Goal: Task Accomplishment & Management: Manage account settings

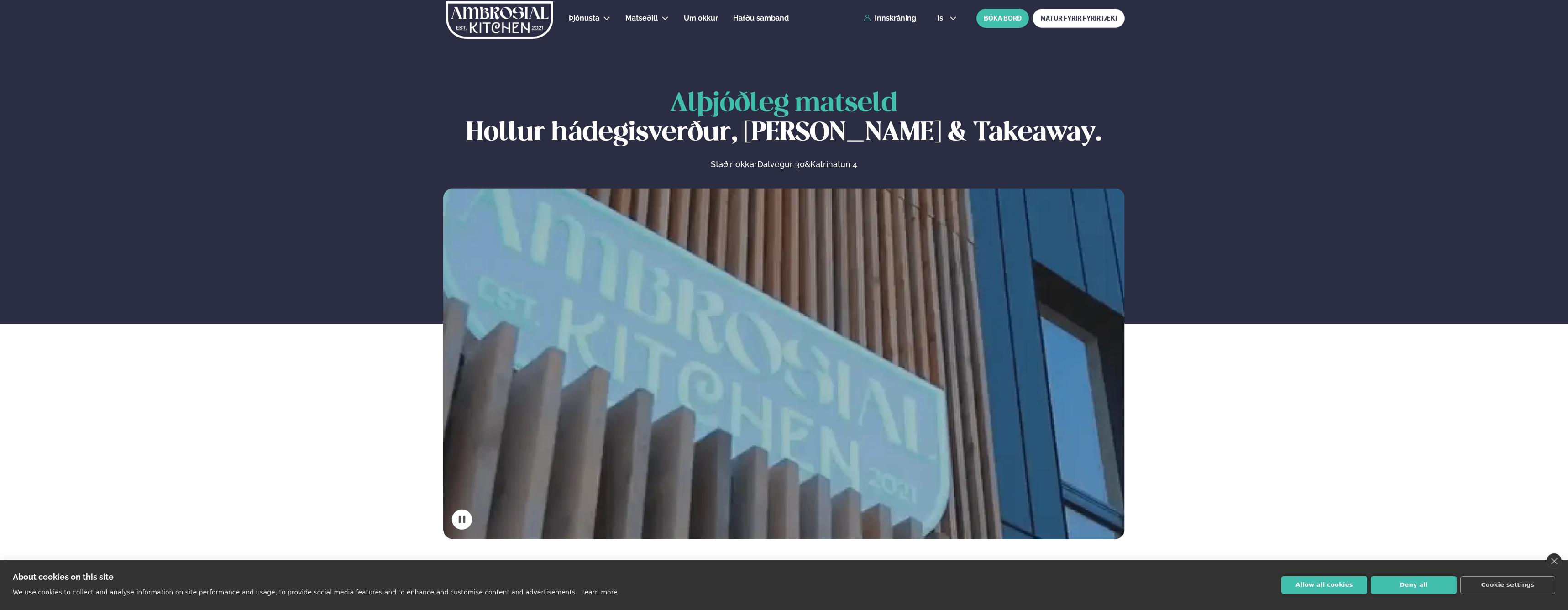
click at [893, 23] on div "Þjónusta Hádegismatur fyrir fyrirtæki Fyrirtækja veitingar Einkapartý Matseðill…" at bounding box center [784, 18] width 737 height 36
click at [892, 18] on link "Innskráning" at bounding box center [889, 18] width 53 height 9
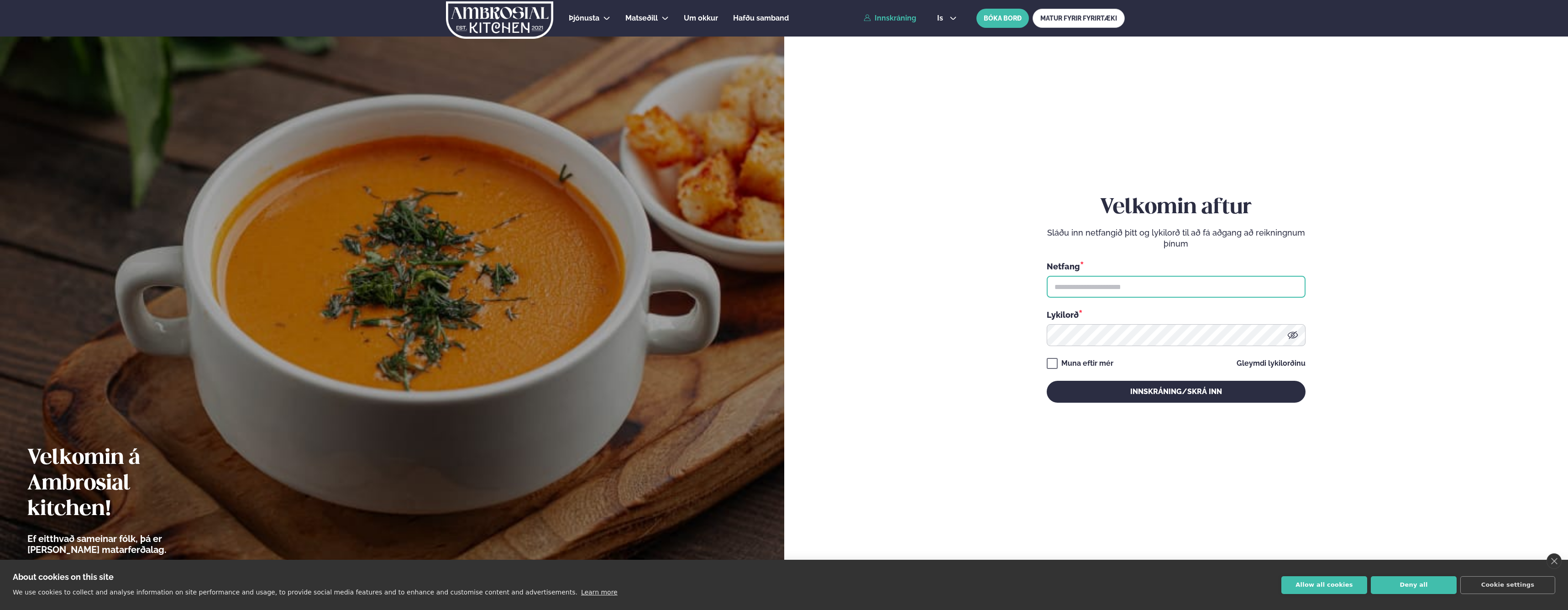
type input "**********"
click at [1176, 391] on button "Innskráning/Skrá inn" at bounding box center [1176, 391] width 258 height 22
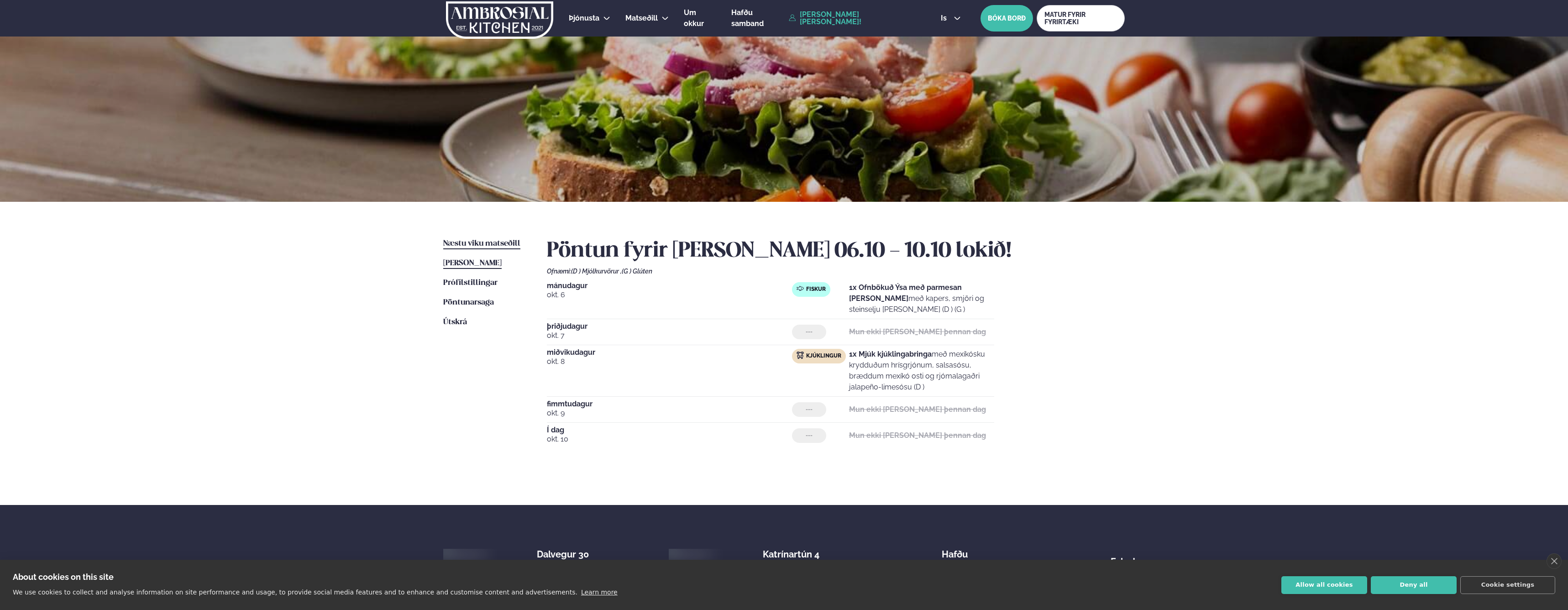
click at [480, 245] on span "Næstu viku matseðill" at bounding box center [482, 243] width 78 height 8
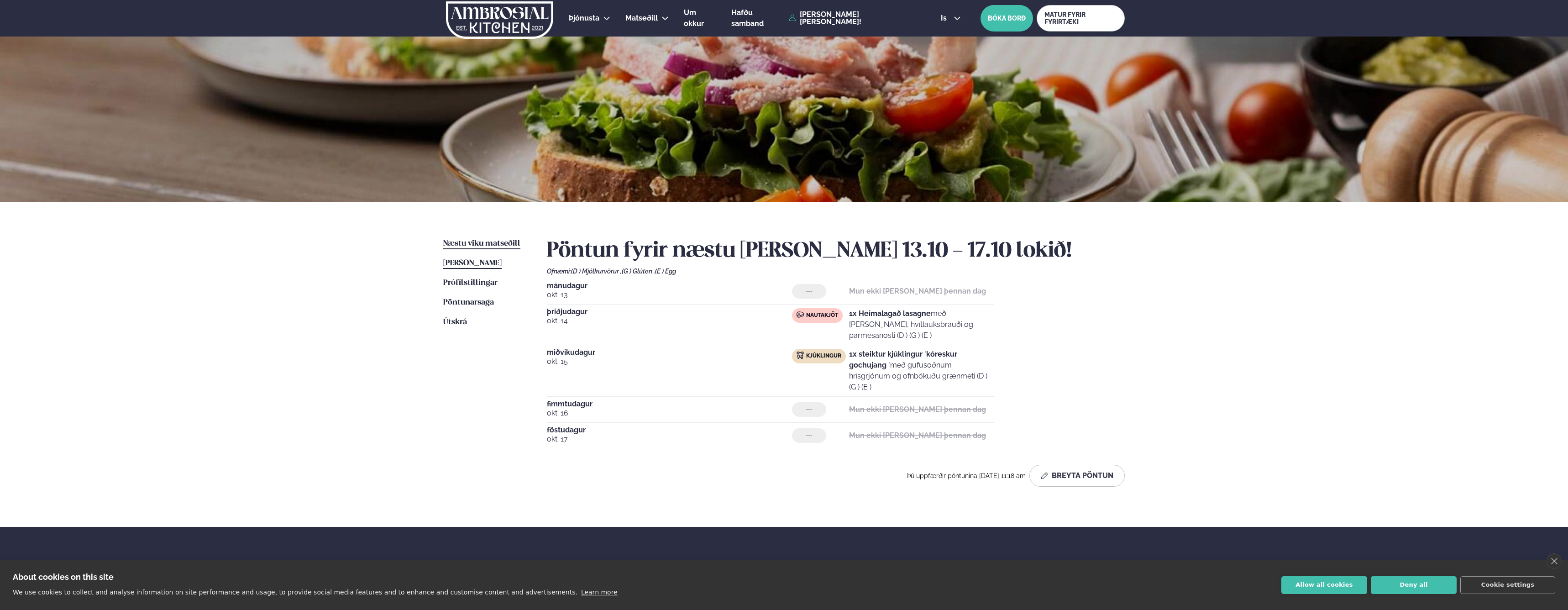
click at [473, 265] on span "[PERSON_NAME]" at bounding box center [472, 263] width 59 height 8
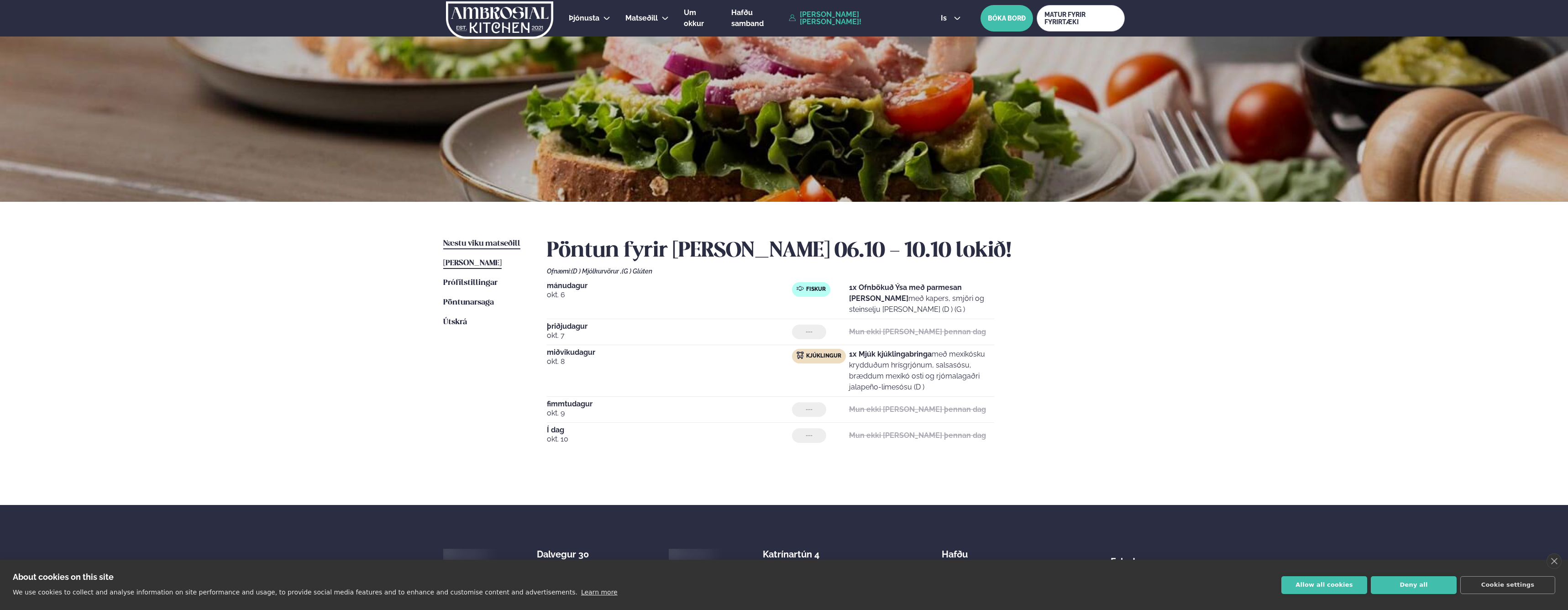
click at [475, 239] on link "Næstu [PERSON_NAME] matseðill Næsta vika" at bounding box center [482, 244] width 78 height 11
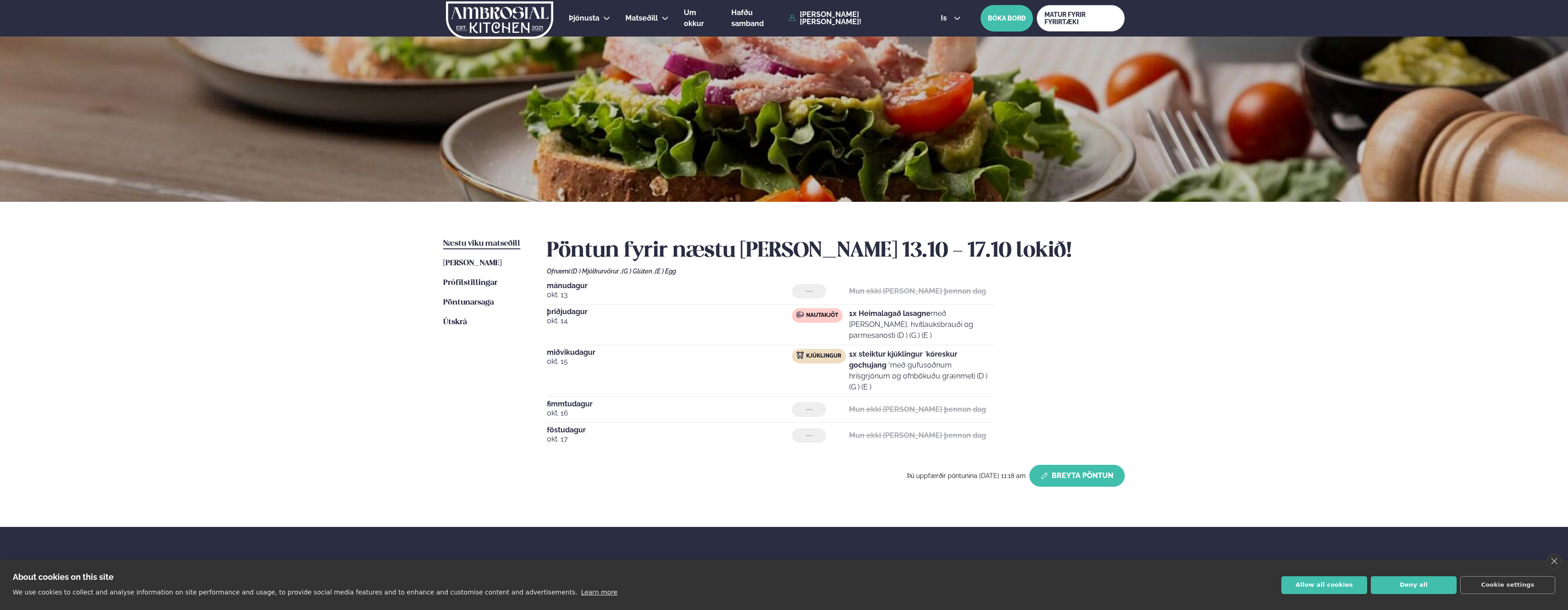
click at [1067, 476] on button "Breyta Pöntun" at bounding box center [1077, 475] width 96 height 22
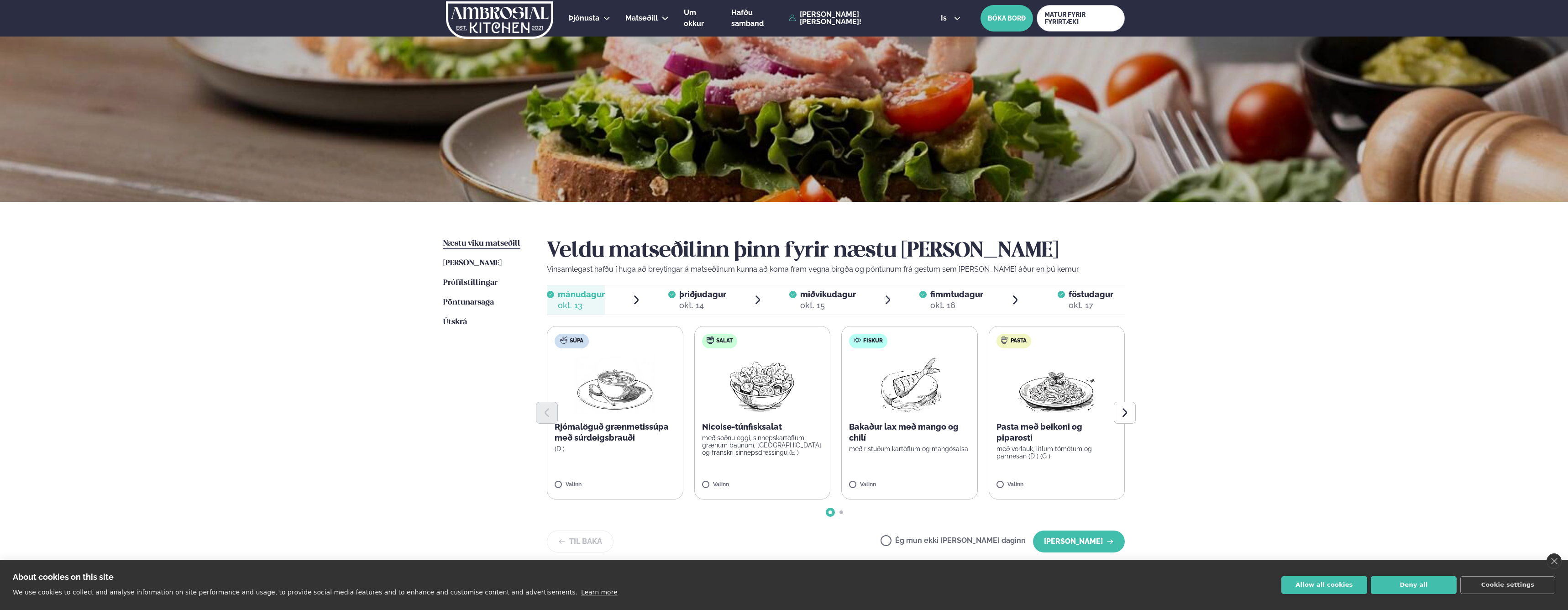
click at [704, 298] on span "þriðjudagur" at bounding box center [702, 294] width 47 height 9
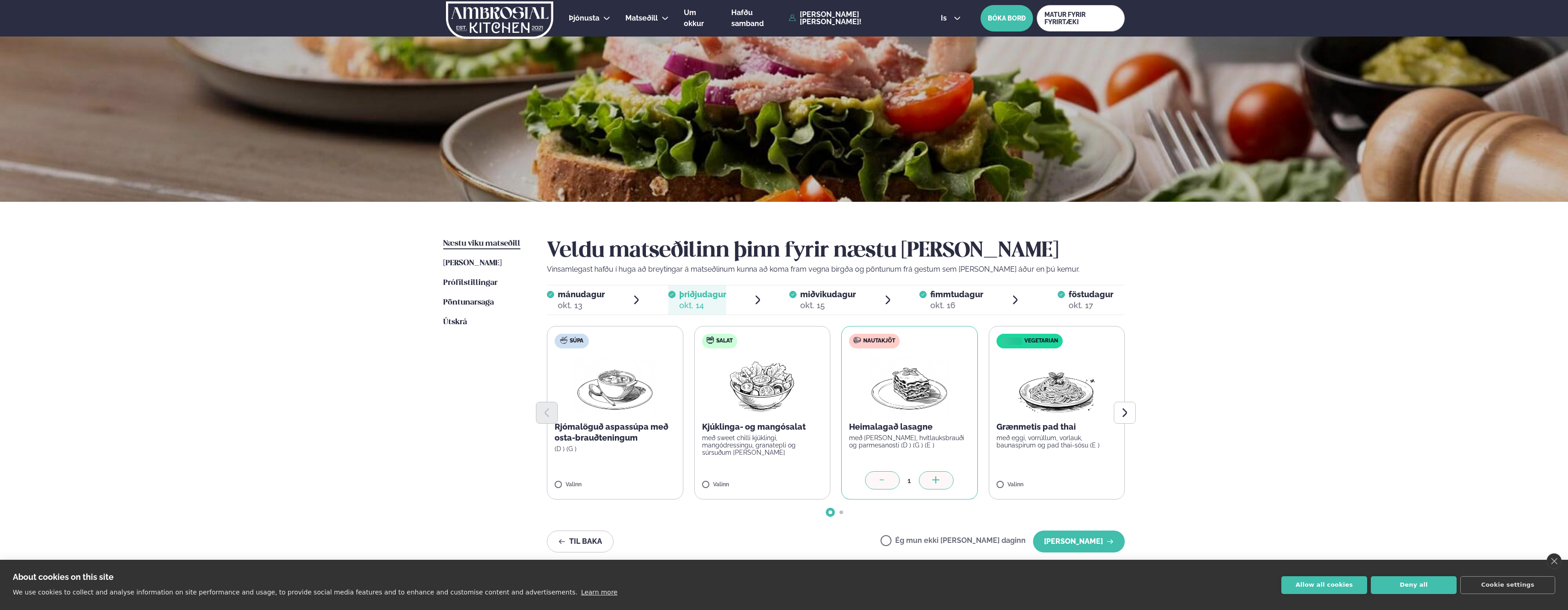
click at [947, 300] on div "okt. 16" at bounding box center [956, 305] width 53 height 11
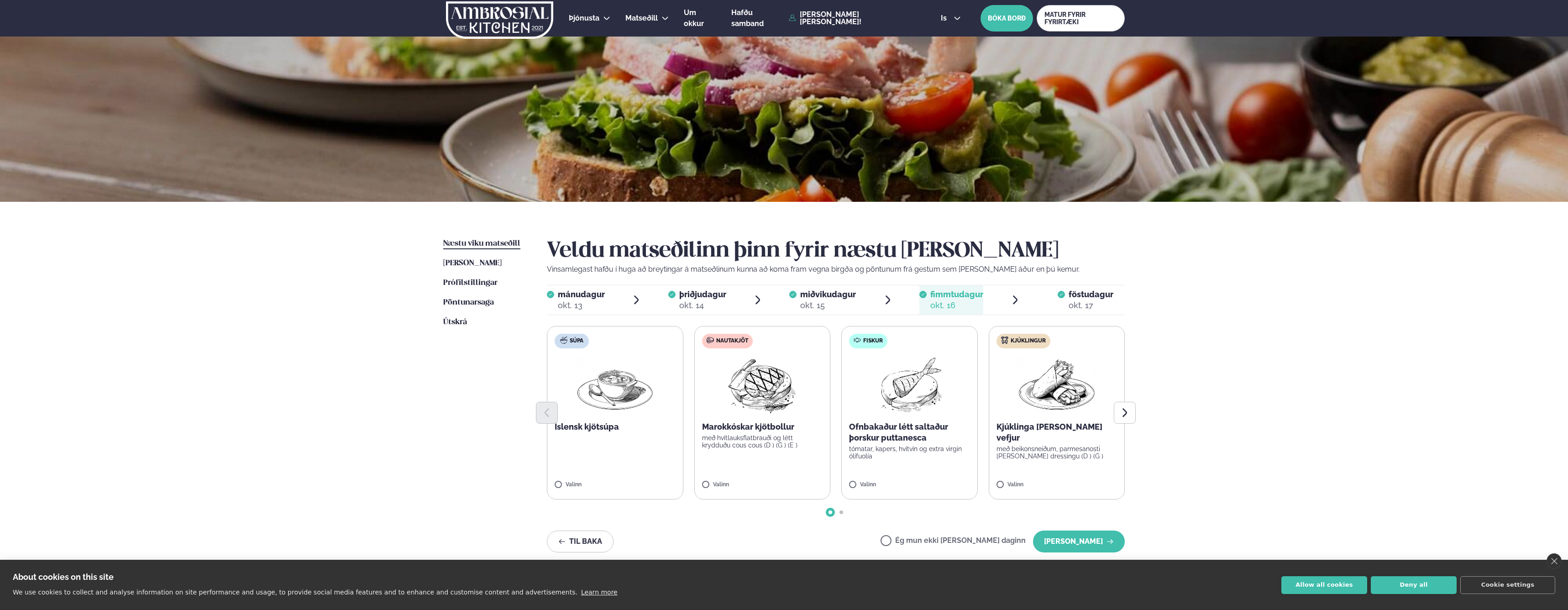
click at [847, 297] on span "miðvikudagur" at bounding box center [828, 294] width 56 height 9
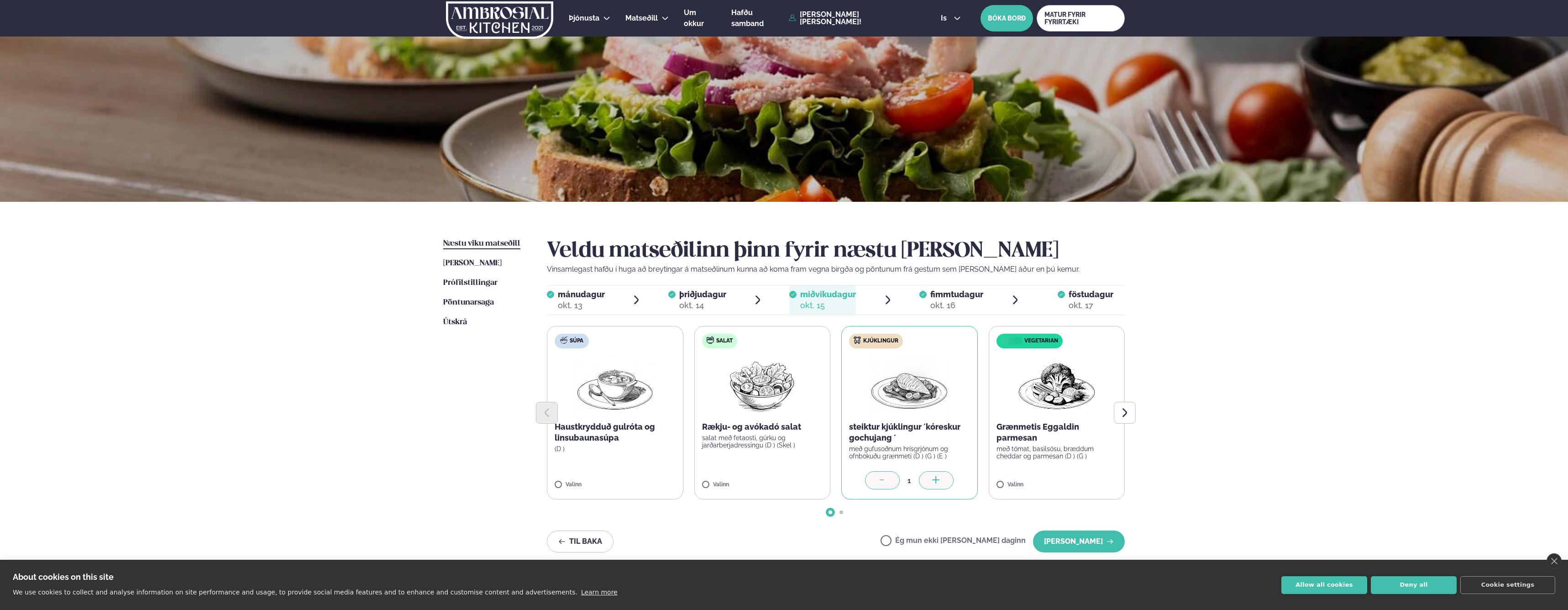
click at [1080, 296] on span "föstudagur" at bounding box center [1091, 294] width 45 height 9
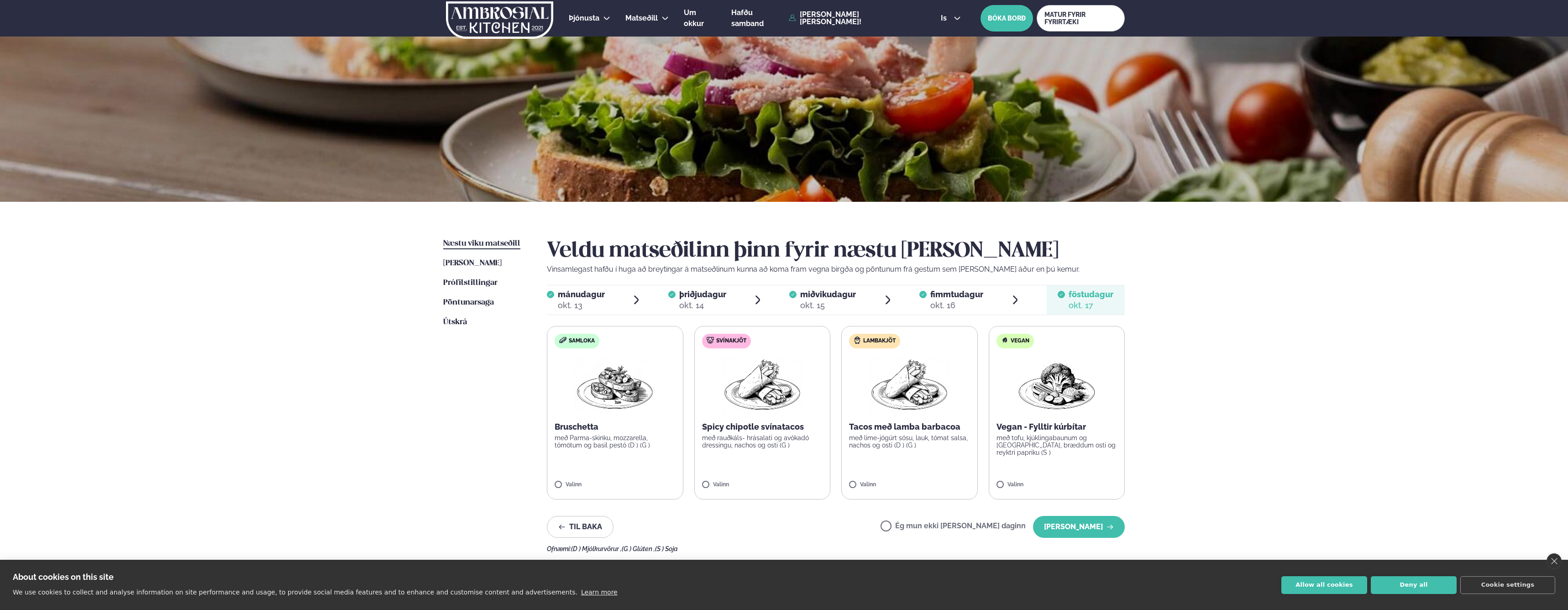
click at [945, 298] on span "fimmtudagur" at bounding box center [956, 294] width 53 height 9
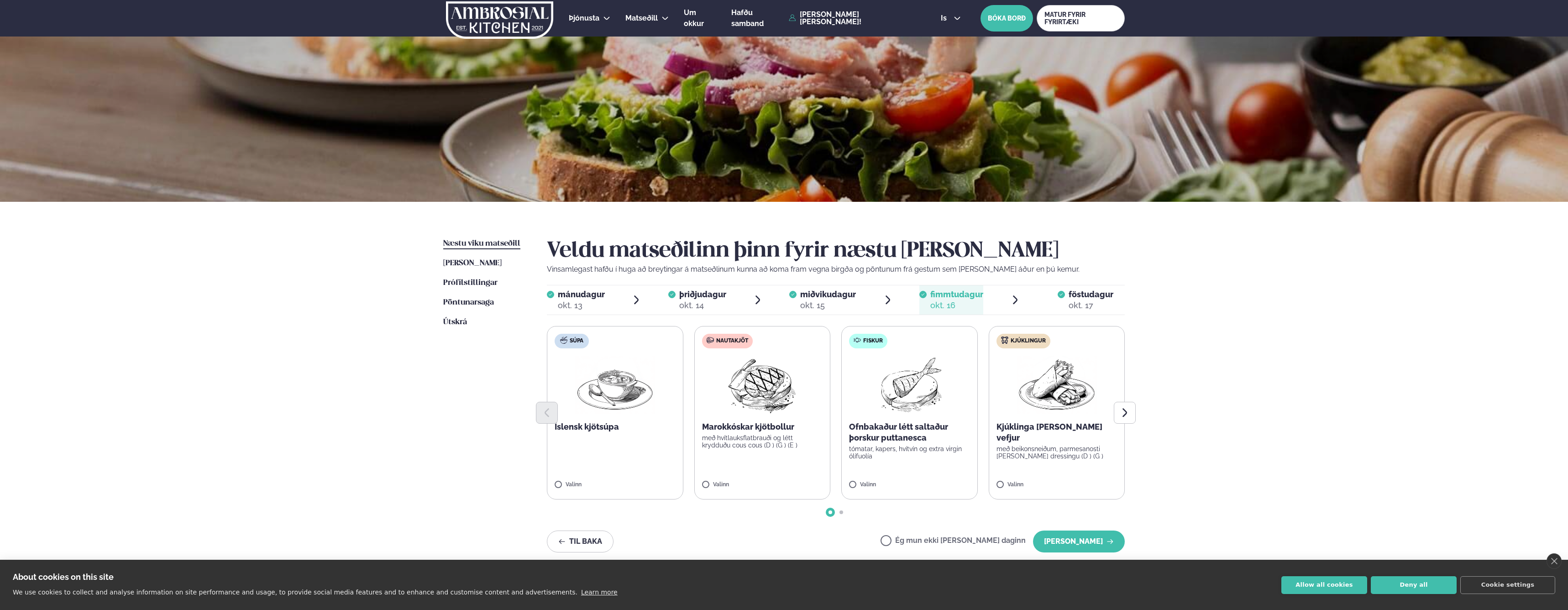
click at [821, 298] on span "miðvikudagur" at bounding box center [828, 294] width 56 height 9
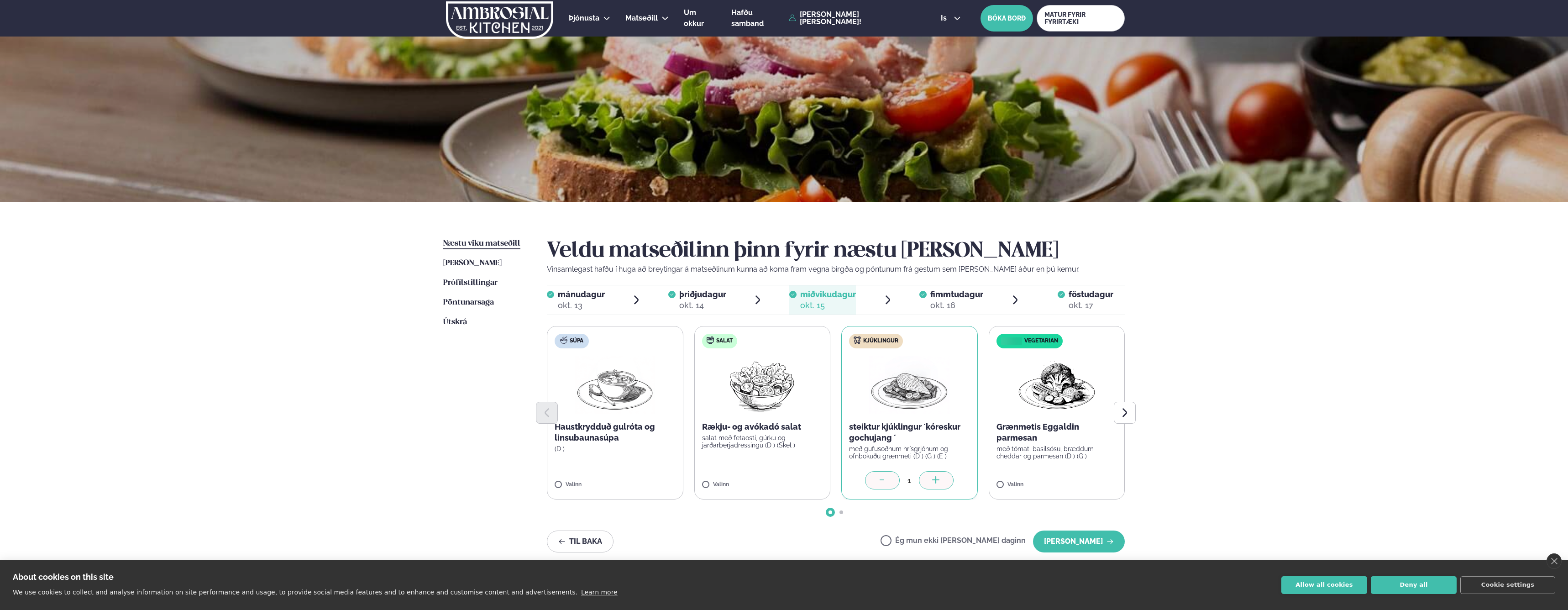
click at [708, 296] on span "þriðjudagur" at bounding box center [702, 294] width 47 height 9
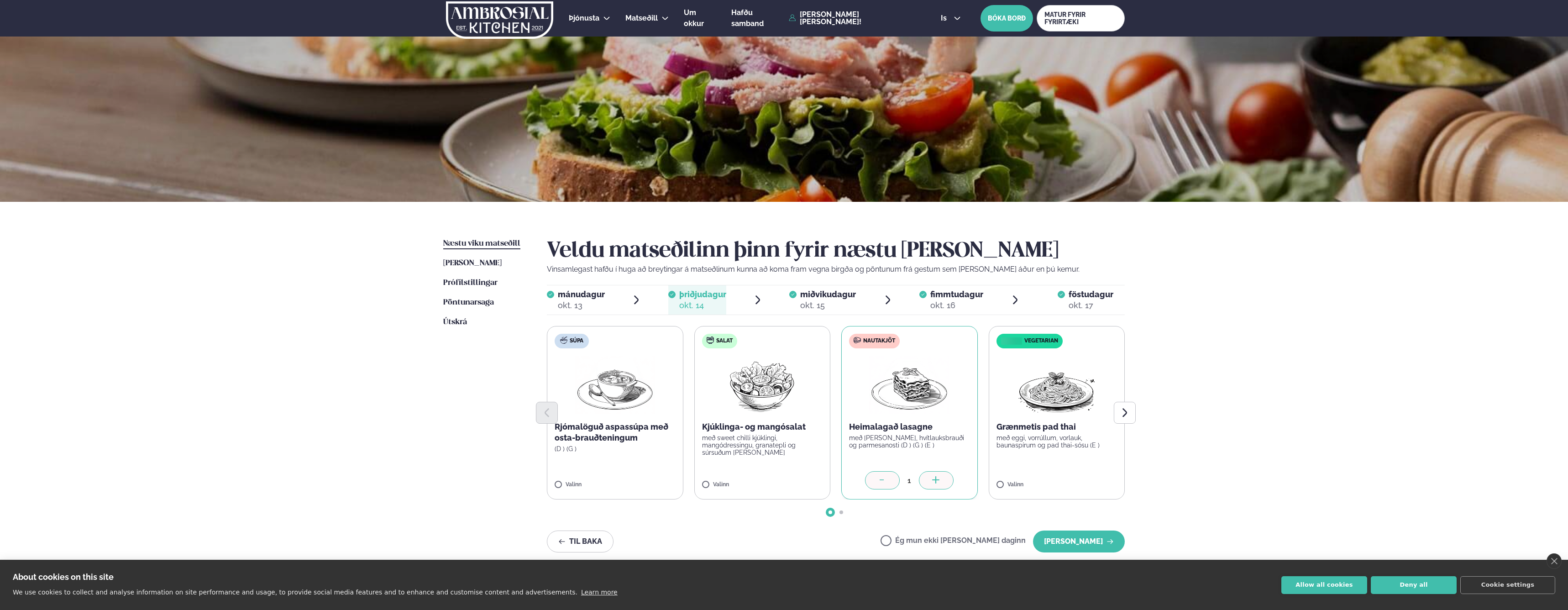
click at [570, 302] on div "okt. 13" at bounding box center [581, 305] width 47 height 11
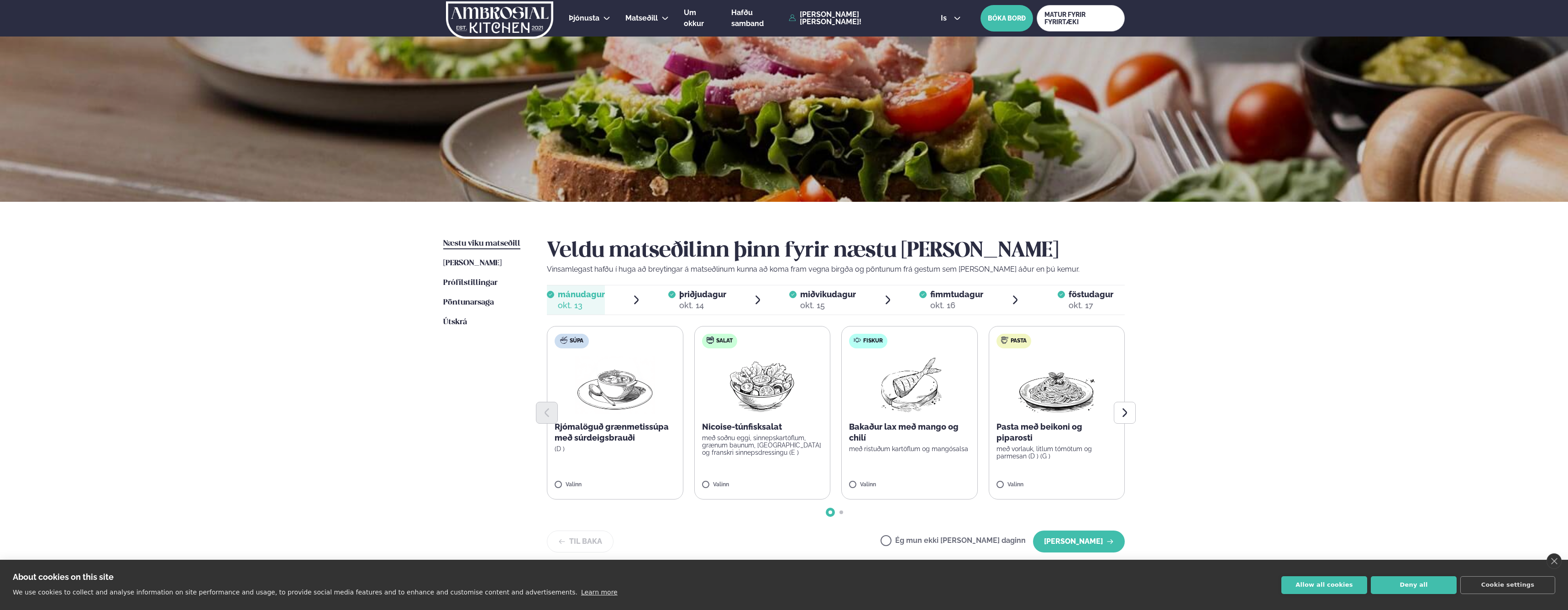
click at [824, 301] on div "okt. 15" at bounding box center [828, 305] width 56 height 11
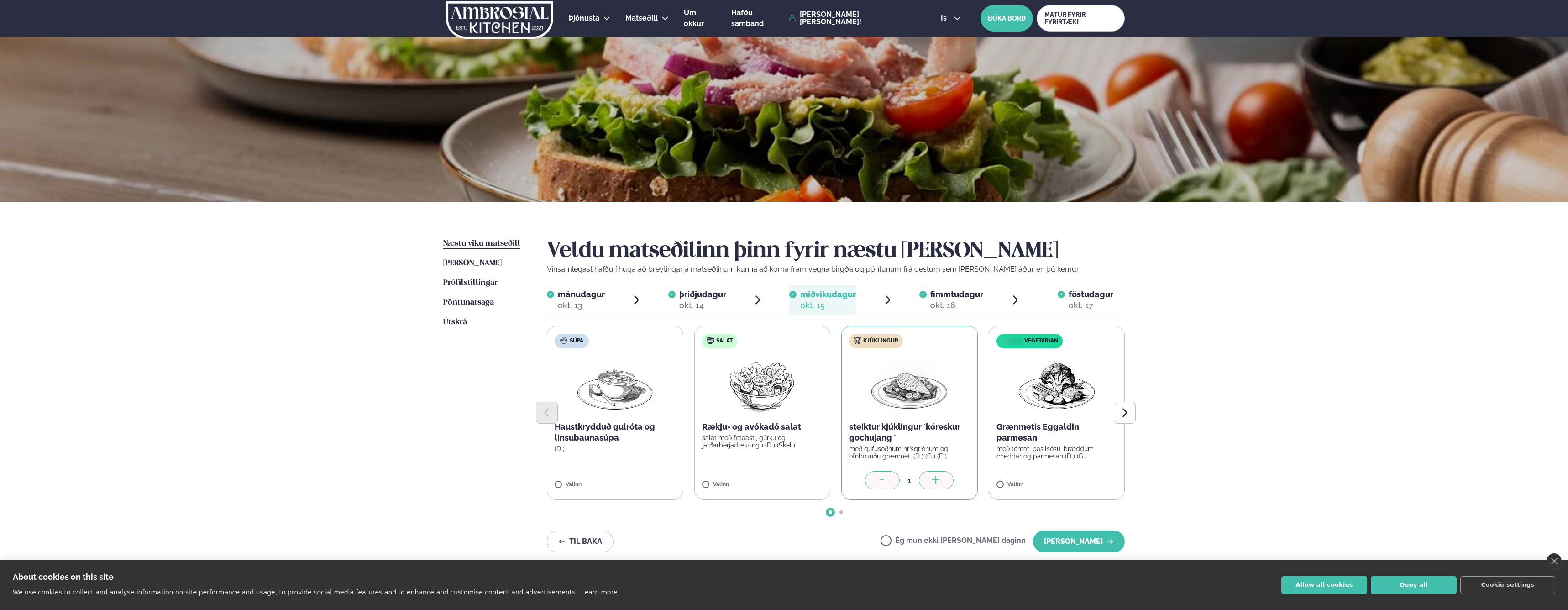
click at [588, 297] on span "mánudagur" at bounding box center [581, 294] width 47 height 9
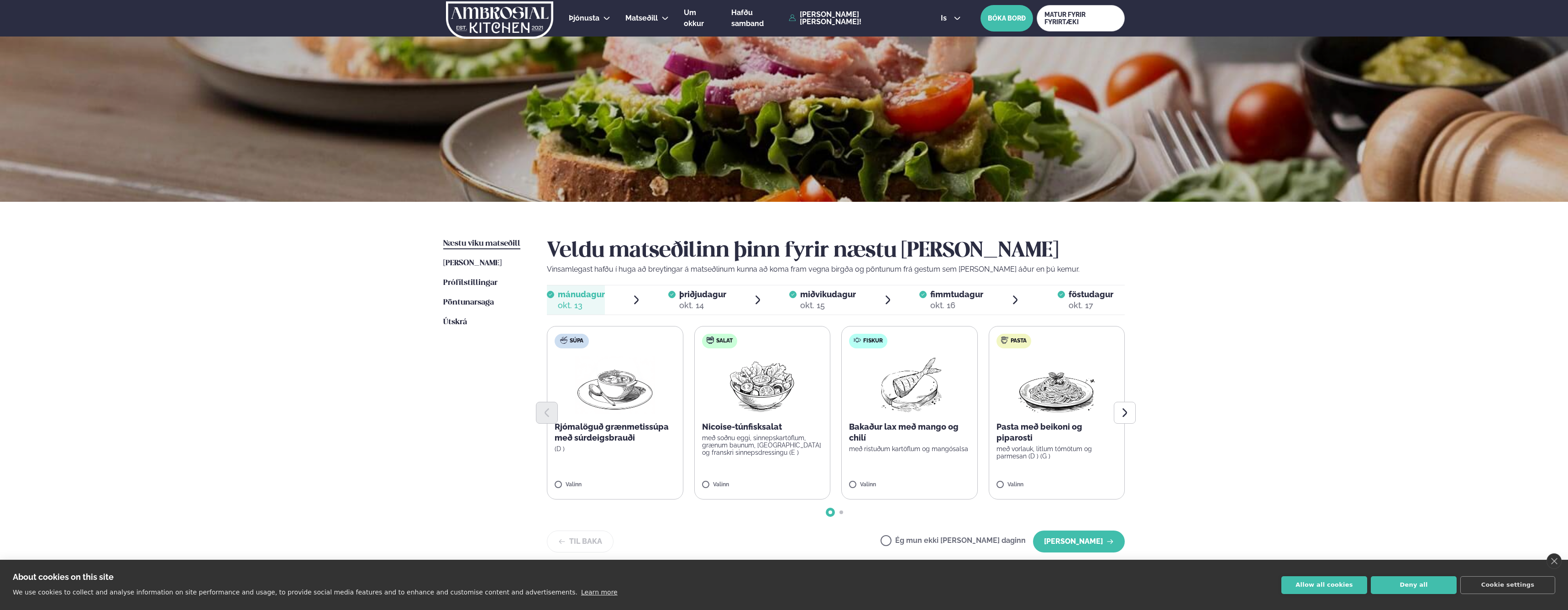
click at [723, 295] on span "þriðjudagur" at bounding box center [702, 294] width 47 height 9
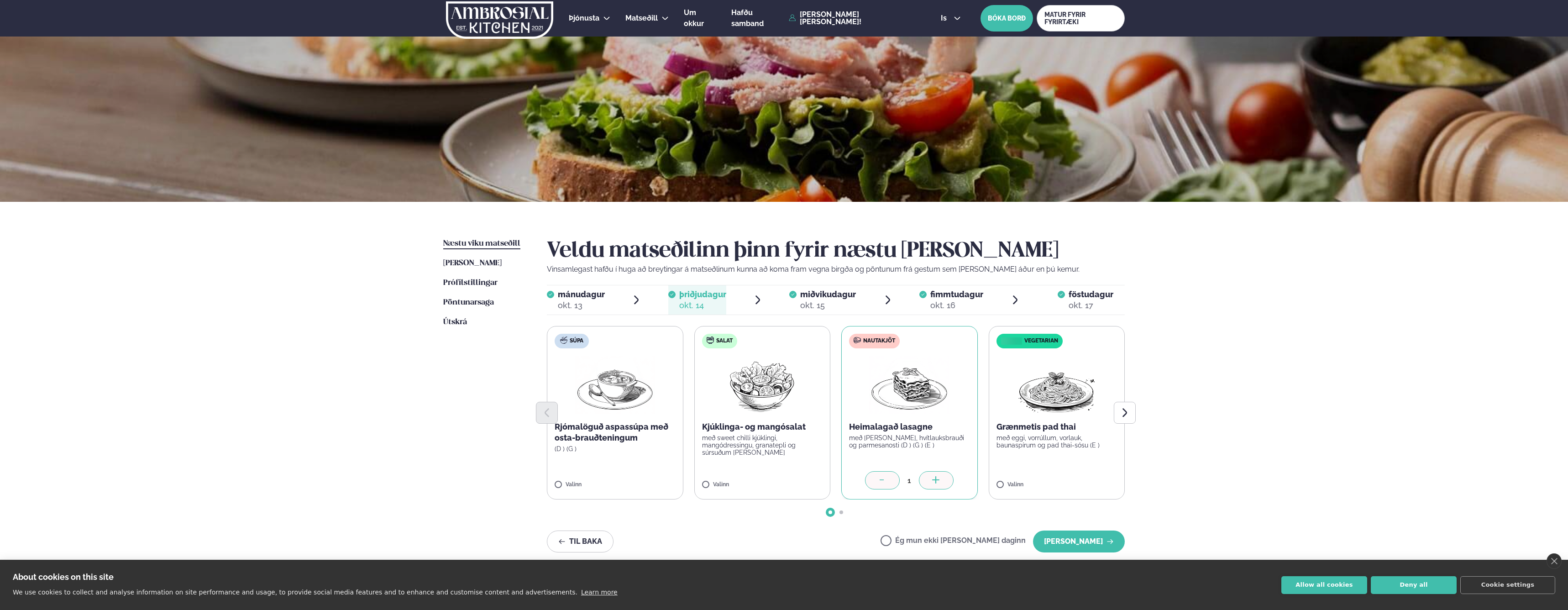
click at [811, 296] on span "miðvikudagur" at bounding box center [828, 294] width 56 height 9
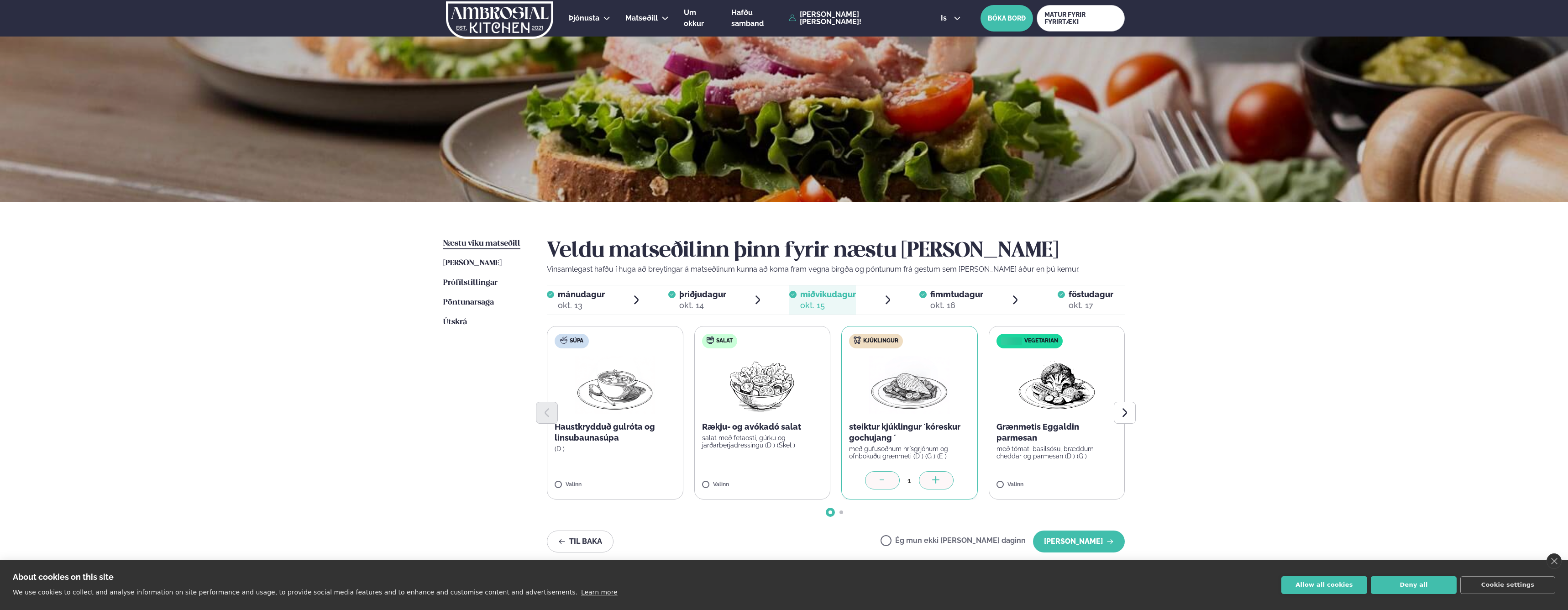
click at [952, 300] on div "okt. 16" at bounding box center [956, 305] width 53 height 11
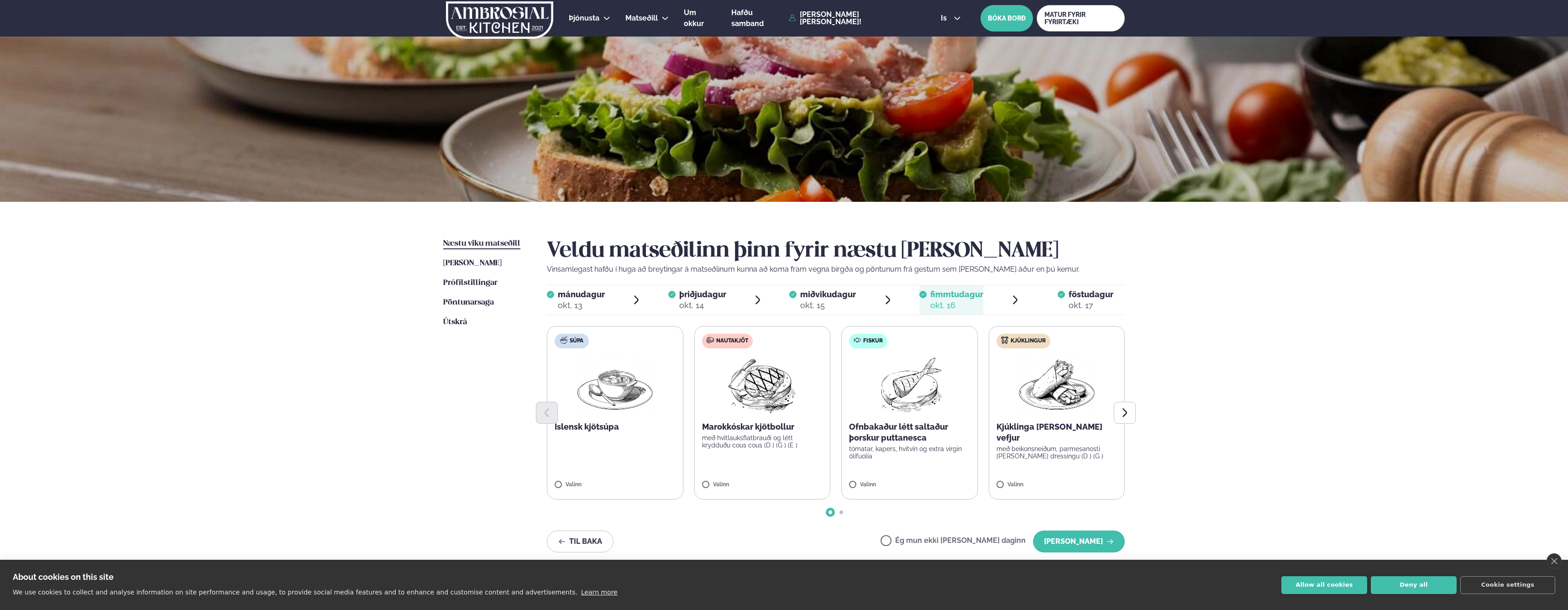
click at [1221, 302] on div "Þjónusta Hádegismatur fyrir fyrirtæki Fyrirtækja veitingar Einkapartý Matseðill…" at bounding box center [784, 403] width 1568 height 806
click at [1244, 295] on div "Þjónusta Hádegismatur fyrir fyrirtæki Fyrirtækja veitingar Einkapartý Matseðill…" at bounding box center [784, 403] width 1568 height 806
